Goal: Information Seeking & Learning: Learn about a topic

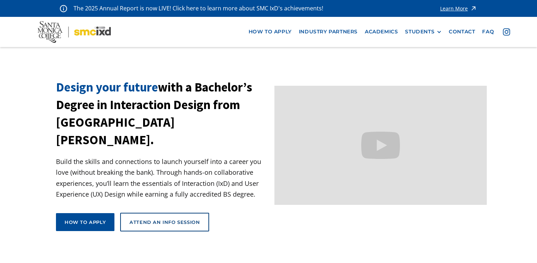
click at [371, 24] on nav "how to apply industry partners Academics STUDENTS PROspective Students GRAD SHO…" at bounding box center [268, 32] width 537 height 30
click at [421, 33] on div "STUDENTS" at bounding box center [419, 32] width 29 height 6
click at [385, 29] on link "Academics" at bounding box center [381, 31] width 40 height 13
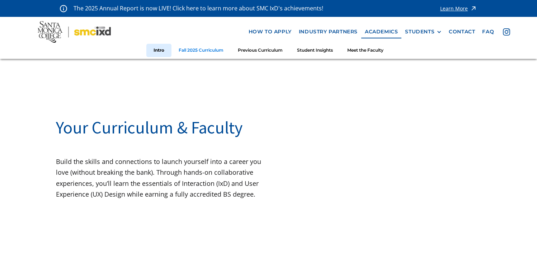
click at [200, 50] on link "Fall 2025 Curriculum" at bounding box center [201, 50] width 59 height 13
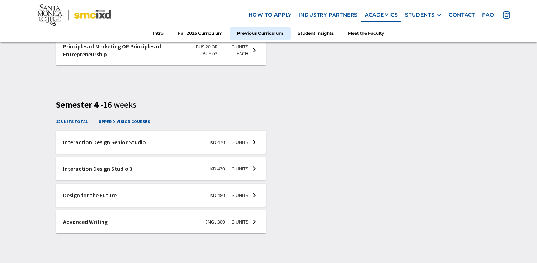
scroll to position [1627, 0]
